Goal: Information Seeking & Learning: Understand process/instructions

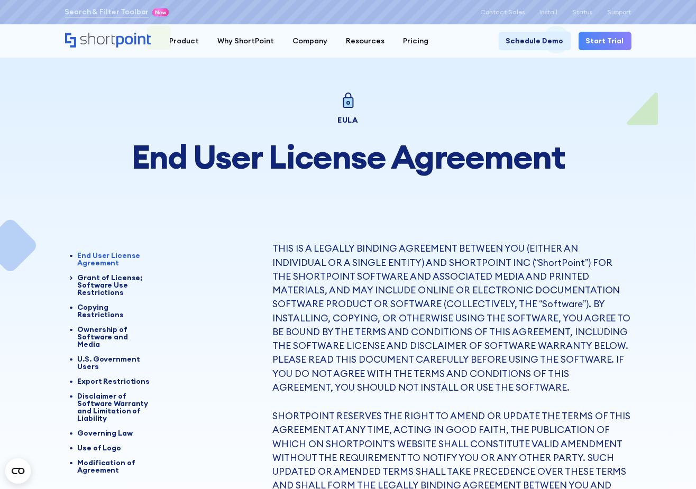
click at [244, 162] on h1 "End User License Agreement" at bounding box center [348, 157] width 566 height 36
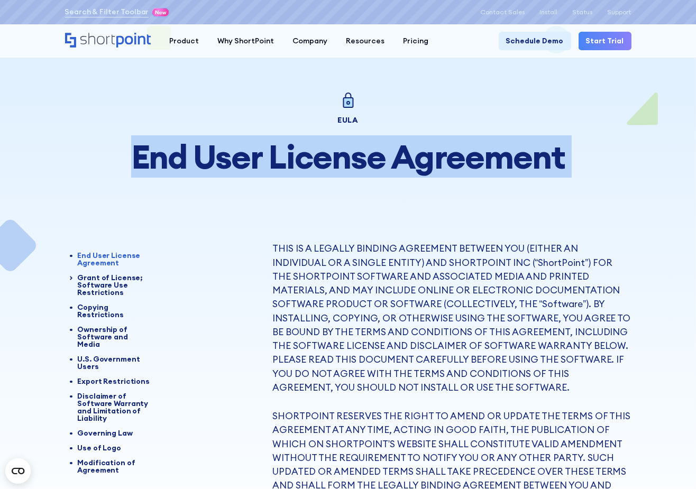
click at [244, 162] on h1 "End User License Agreement" at bounding box center [348, 157] width 566 height 36
copy h1 "User"
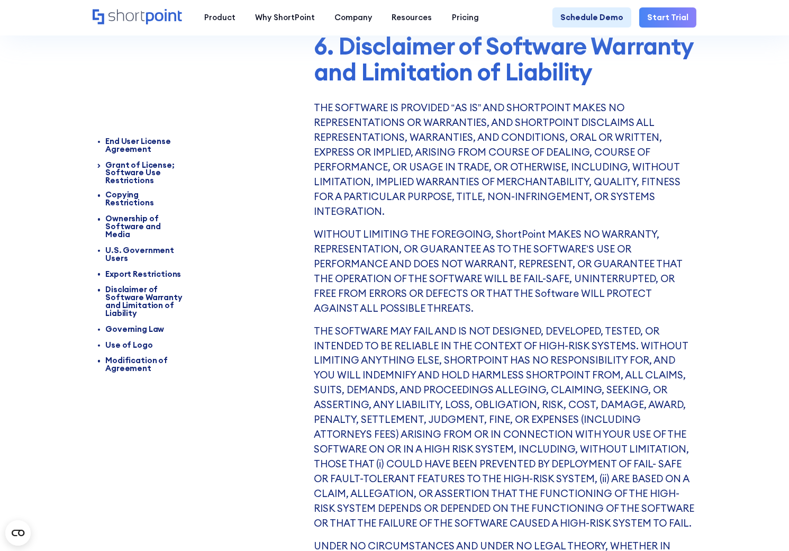
scroll to position [596, 0]
